Goal: Find specific page/section: Find specific page/section

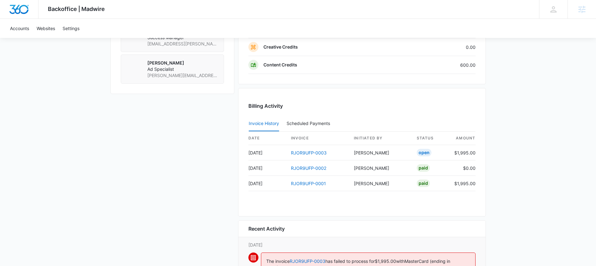
scroll to position [597, 0]
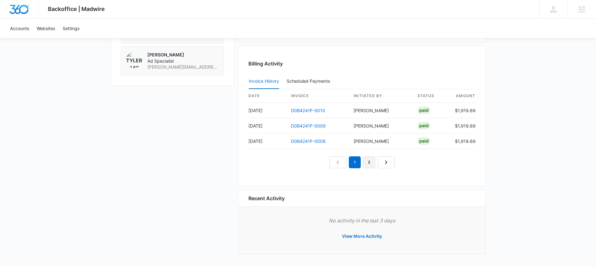
click at [372, 163] on link "2" at bounding box center [369, 162] width 12 height 12
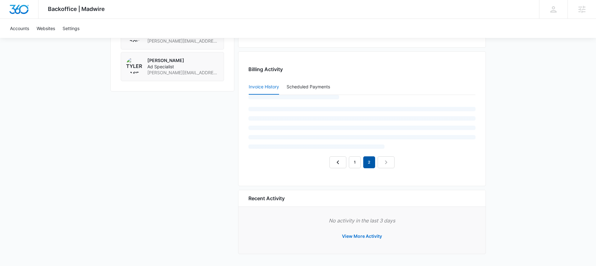
scroll to position [613, 0]
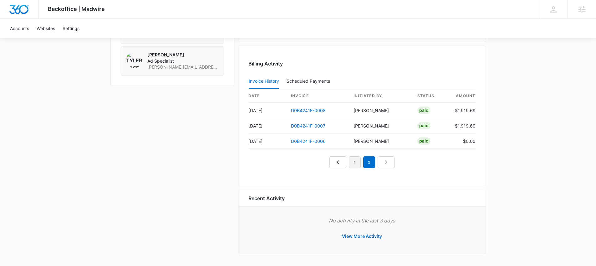
click at [355, 163] on link "1" at bounding box center [355, 162] width 12 height 12
click at [368, 164] on link "2" at bounding box center [369, 162] width 12 height 12
click at [380, 159] on link "3" at bounding box center [376, 162] width 12 height 12
click at [382, 163] on link "4" at bounding box center [384, 162] width 12 height 12
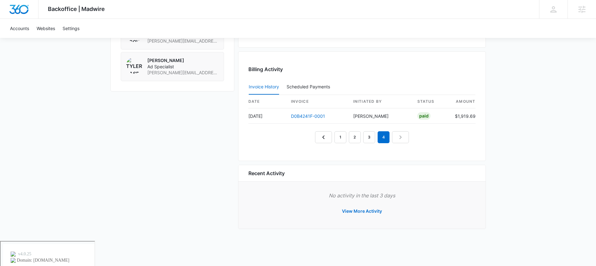
scroll to position [582, 0]
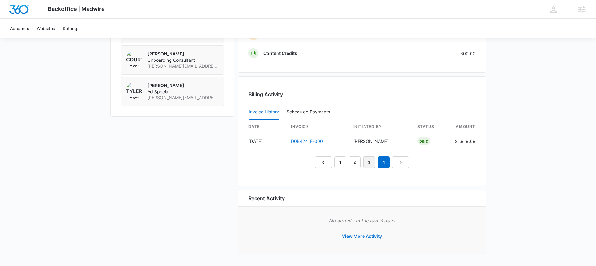
click at [369, 164] on link "3" at bounding box center [369, 162] width 12 height 12
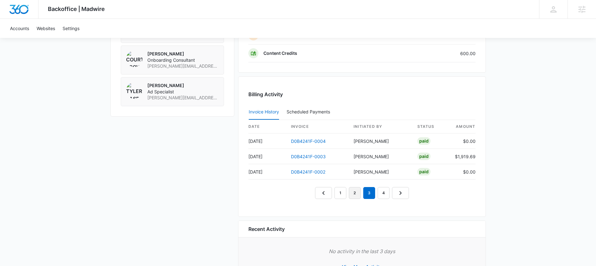
click at [352, 198] on link "2" at bounding box center [355, 193] width 12 height 12
click at [342, 193] on link "1" at bounding box center [340, 193] width 12 height 12
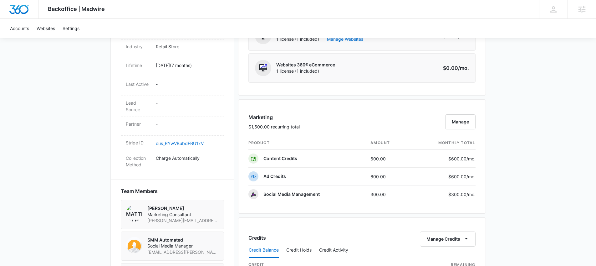
scroll to position [331, 0]
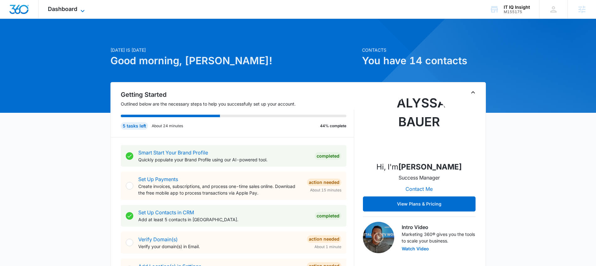
click at [81, 12] on icon at bounding box center [83, 11] width 8 height 8
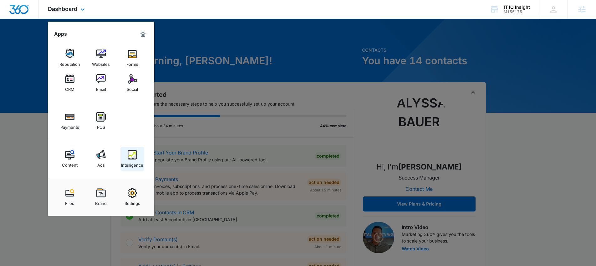
click at [128, 158] on img at bounding box center [132, 154] width 9 height 9
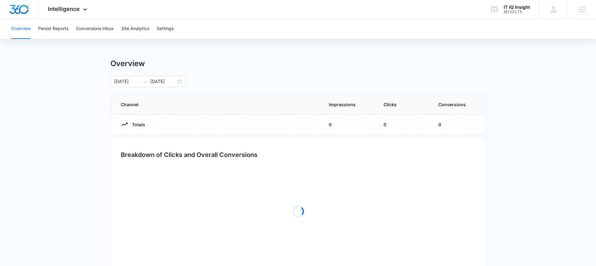
click at [175, 28] on div "Overview Period Reports Conversions Inbox Site Analytics Settings" at bounding box center [298, 29] width 581 height 20
click at [173, 30] on button "Settings" at bounding box center [165, 29] width 17 height 20
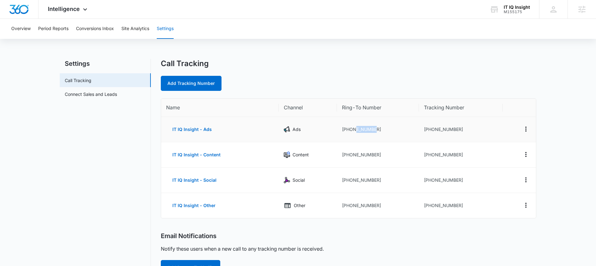
drag, startPoint x: 354, startPoint y: 130, endPoint x: 374, endPoint y: 132, distance: 19.5
click at [374, 132] on td "+18322405062" at bounding box center [378, 129] width 82 height 25
click at [357, 140] on td "+18322405062" at bounding box center [378, 129] width 82 height 25
click at [204, 130] on button "IT IQ Insight - Ads" at bounding box center [192, 129] width 52 height 15
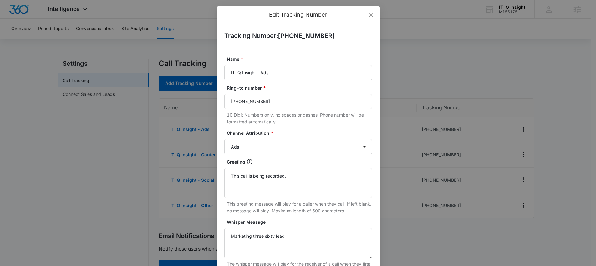
click at [370, 14] on icon "close" at bounding box center [370, 14] width 5 height 5
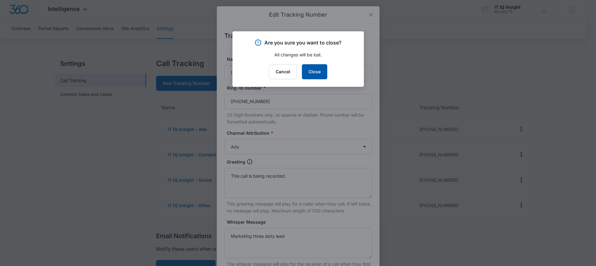
click at [312, 76] on button "Close" at bounding box center [314, 71] width 25 height 15
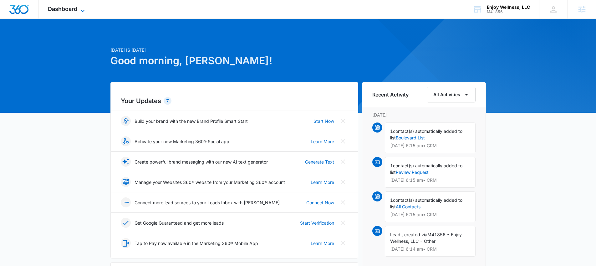
click at [59, 6] on span "Dashboard" at bounding box center [62, 9] width 29 height 7
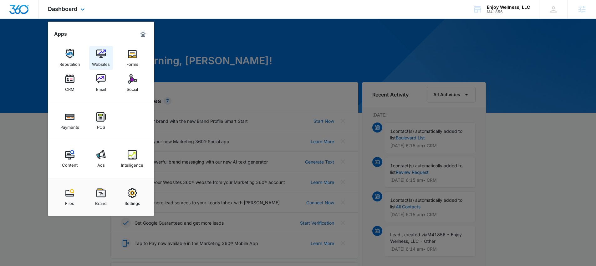
click at [100, 64] on div "Websites" at bounding box center [101, 62] width 18 height 8
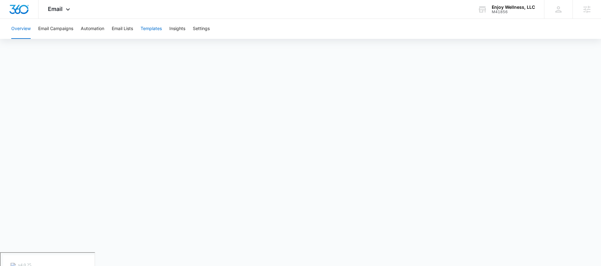
click at [162, 27] on button "Templates" at bounding box center [150, 29] width 21 height 20
click at [26, 30] on button "Overview" at bounding box center [20, 29] width 19 height 20
click at [160, 29] on button "Templates" at bounding box center [150, 29] width 21 height 20
click at [61, 28] on button "Email Campaigns" at bounding box center [55, 29] width 35 height 20
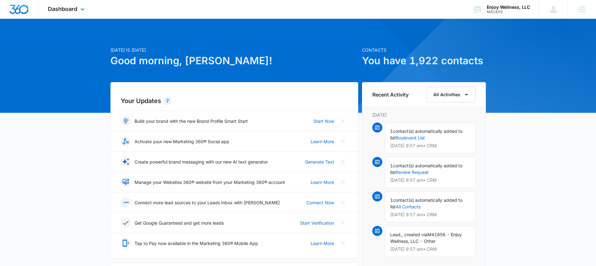
click at [77, 5] on div "Dashboard Apps Reputation Websites Forms CRM Email Social Payments POS Content …" at bounding box center [66, 9] width 57 height 18
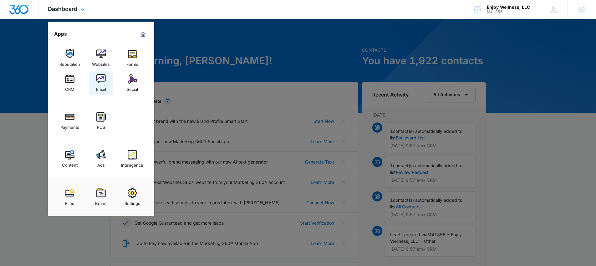
click at [100, 82] on img at bounding box center [100, 78] width 9 height 9
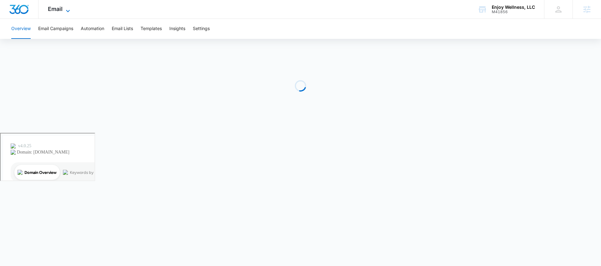
drag, startPoint x: 42, startPoint y: 1, endPoint x: 48, endPoint y: 8, distance: 10.0
click at [42, 1] on div "Email Apps Reputation Websites Forms CRM Email Social Payments POS Content Ads …" at bounding box center [59, 9] width 43 height 18
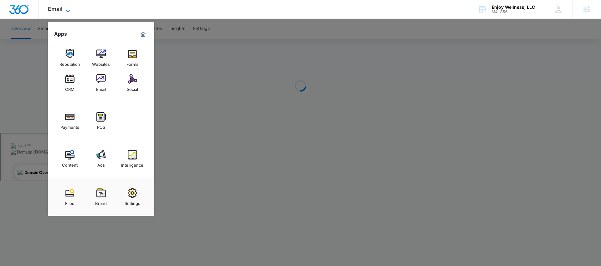
click at [48, 8] on span "Email" at bounding box center [55, 9] width 15 height 7
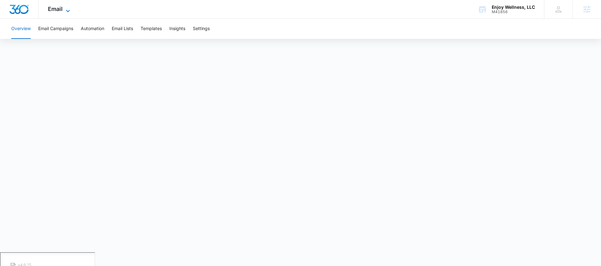
click at [64, 13] on icon at bounding box center [68, 11] width 8 height 8
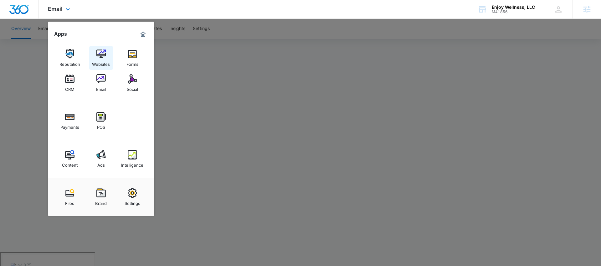
click at [102, 52] on img at bounding box center [100, 53] width 9 height 9
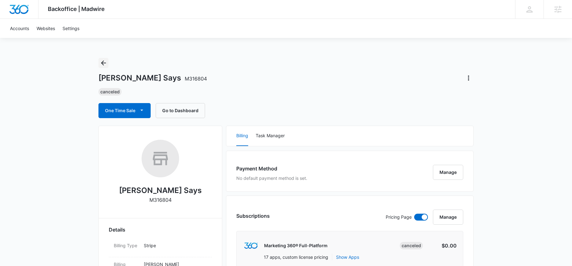
click at [101, 66] on icon "Back" at bounding box center [104, 63] width 8 height 8
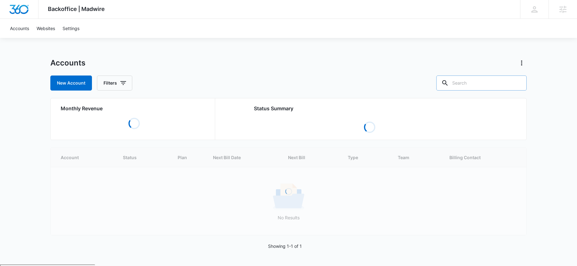
click at [483, 89] on input "text" at bounding box center [481, 82] width 90 height 15
type input "enjoy wellness"
